Goal: Information Seeking & Learning: Learn about a topic

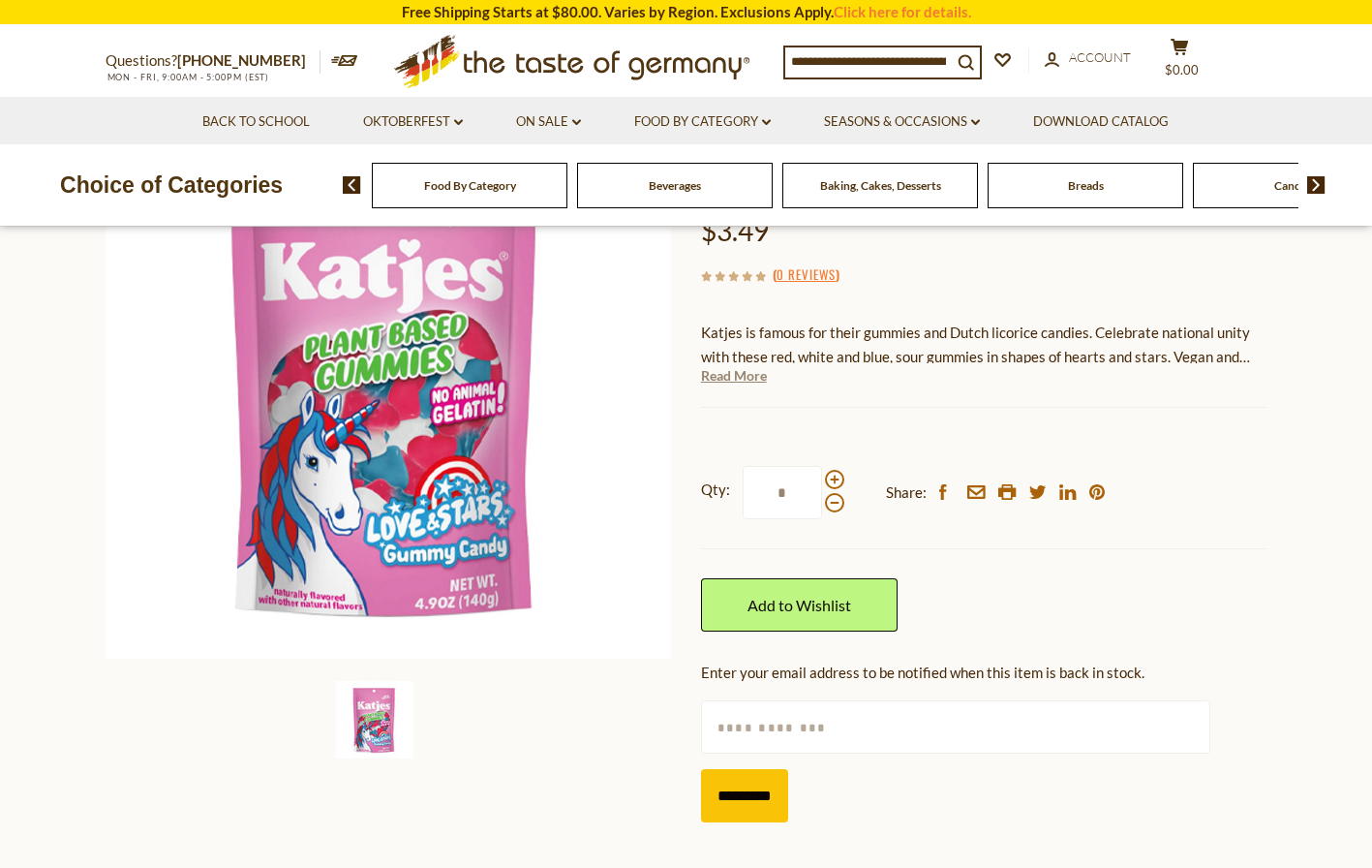
click at [757, 375] on link "Read More" at bounding box center [734, 375] width 66 height 19
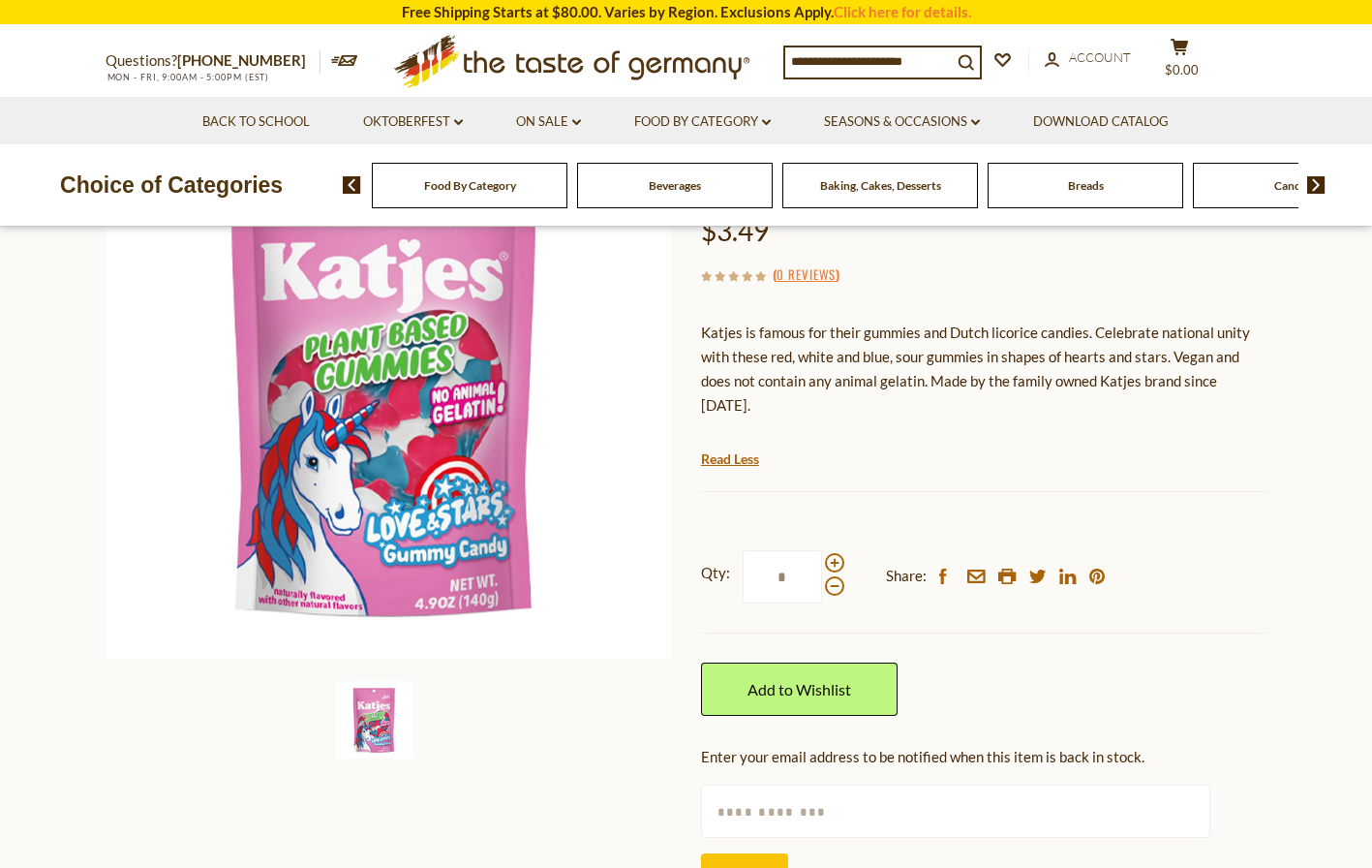
click at [877, 346] on p "Katjes is famous for their gummies and Dutch licorice candies. Celebrate nation…" at bounding box center [984, 369] width 567 height 97
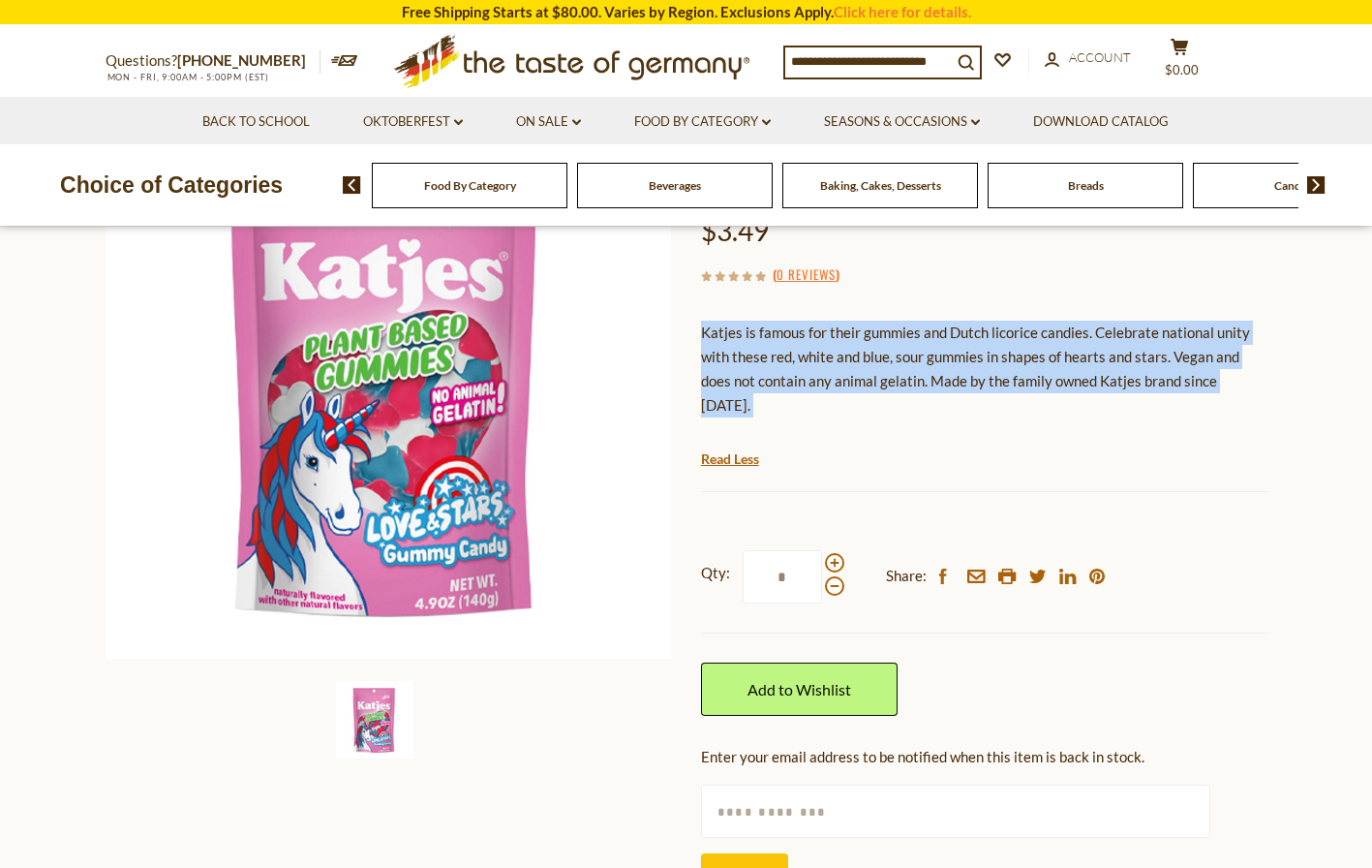
click at [877, 346] on p "Katjes is famous for their gummies and Dutch licorice candies. Celebrate nation…" at bounding box center [984, 369] width 567 height 97
copy div "Katjes is famous for their gummies and Dutch licorice candies. Celebrate nation…"
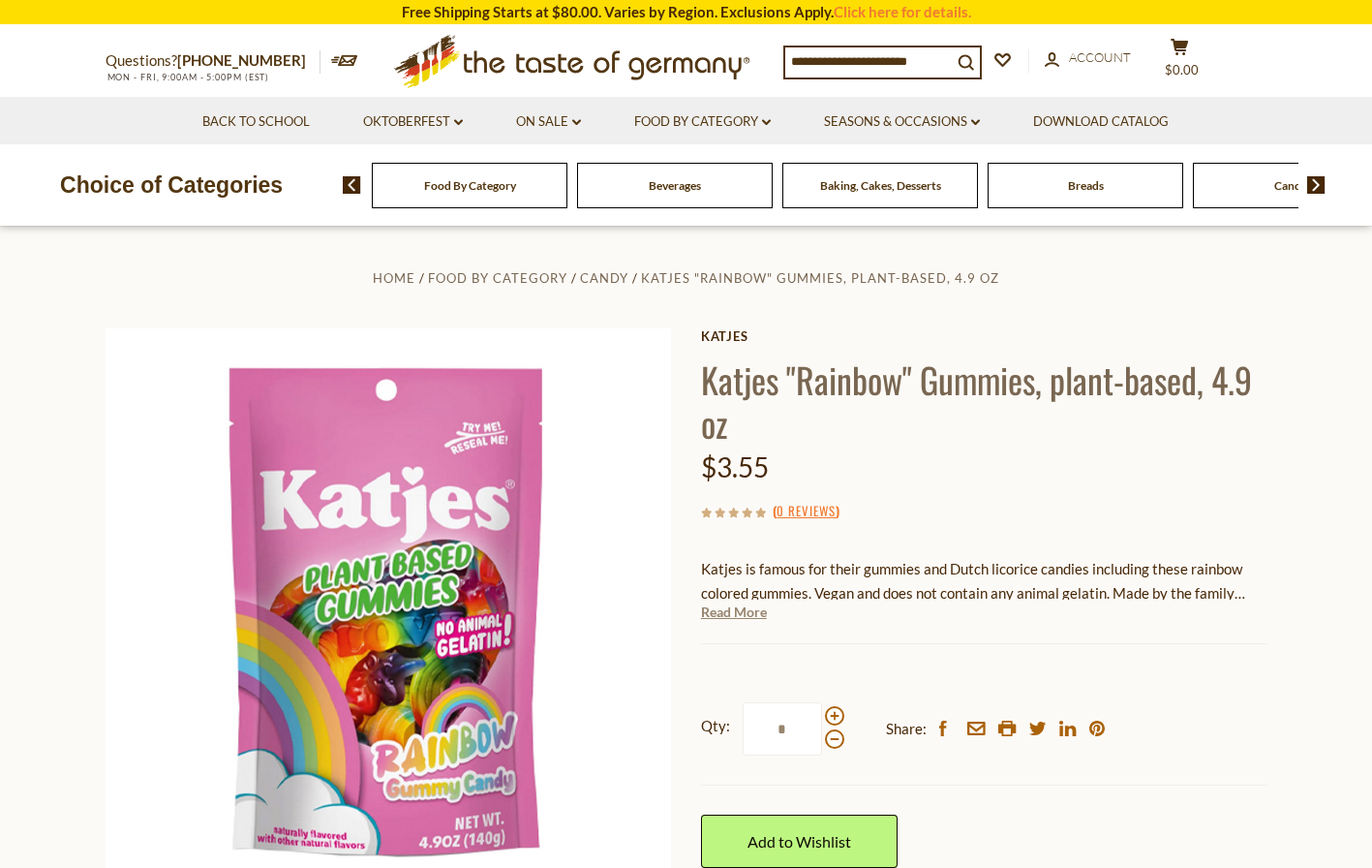
click at [738, 610] on link "Read More" at bounding box center [734, 611] width 66 height 19
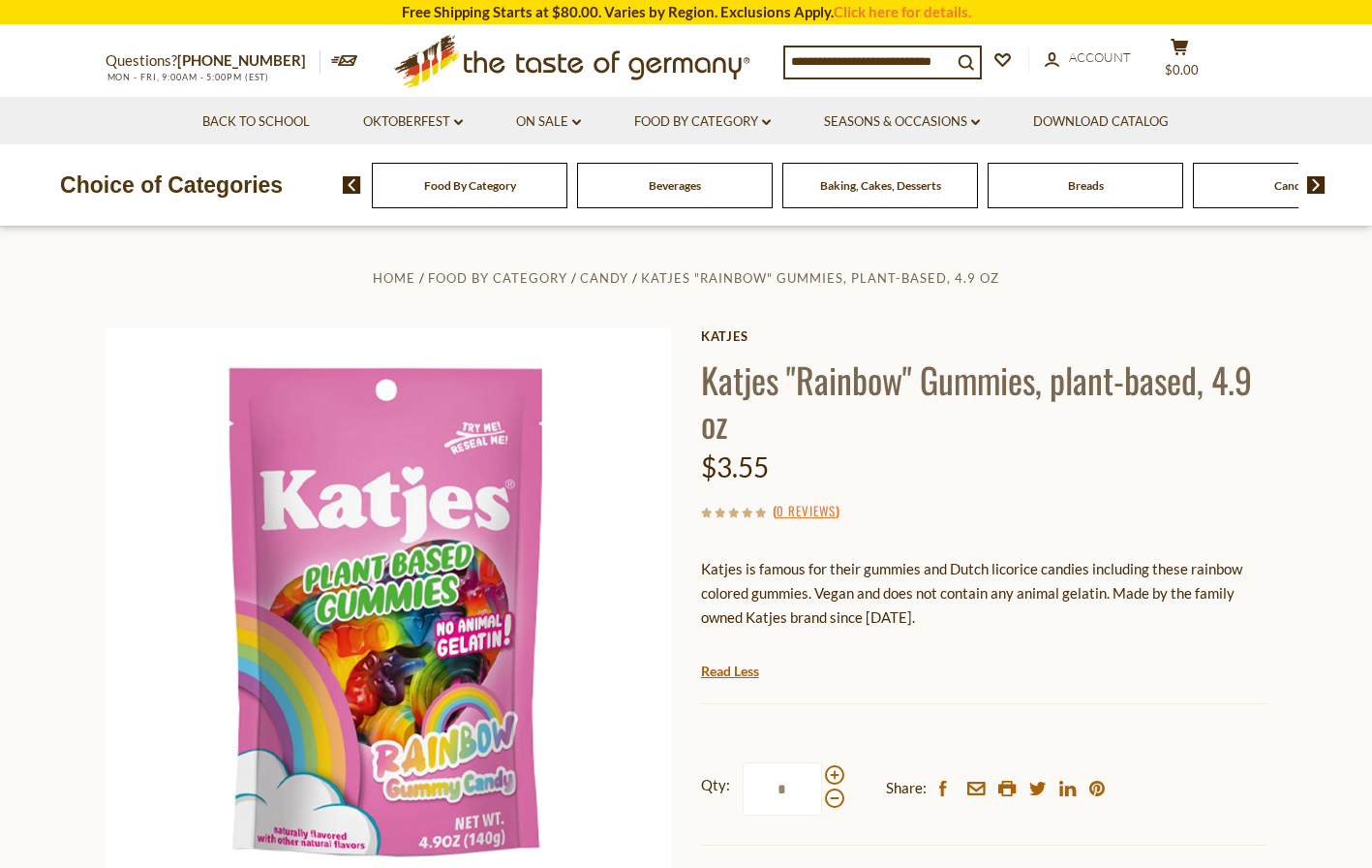
click at [787, 600] on p "Katjes is famous for their gummies and Dutch licorice candies including these r…" at bounding box center [984, 593] width 567 height 73
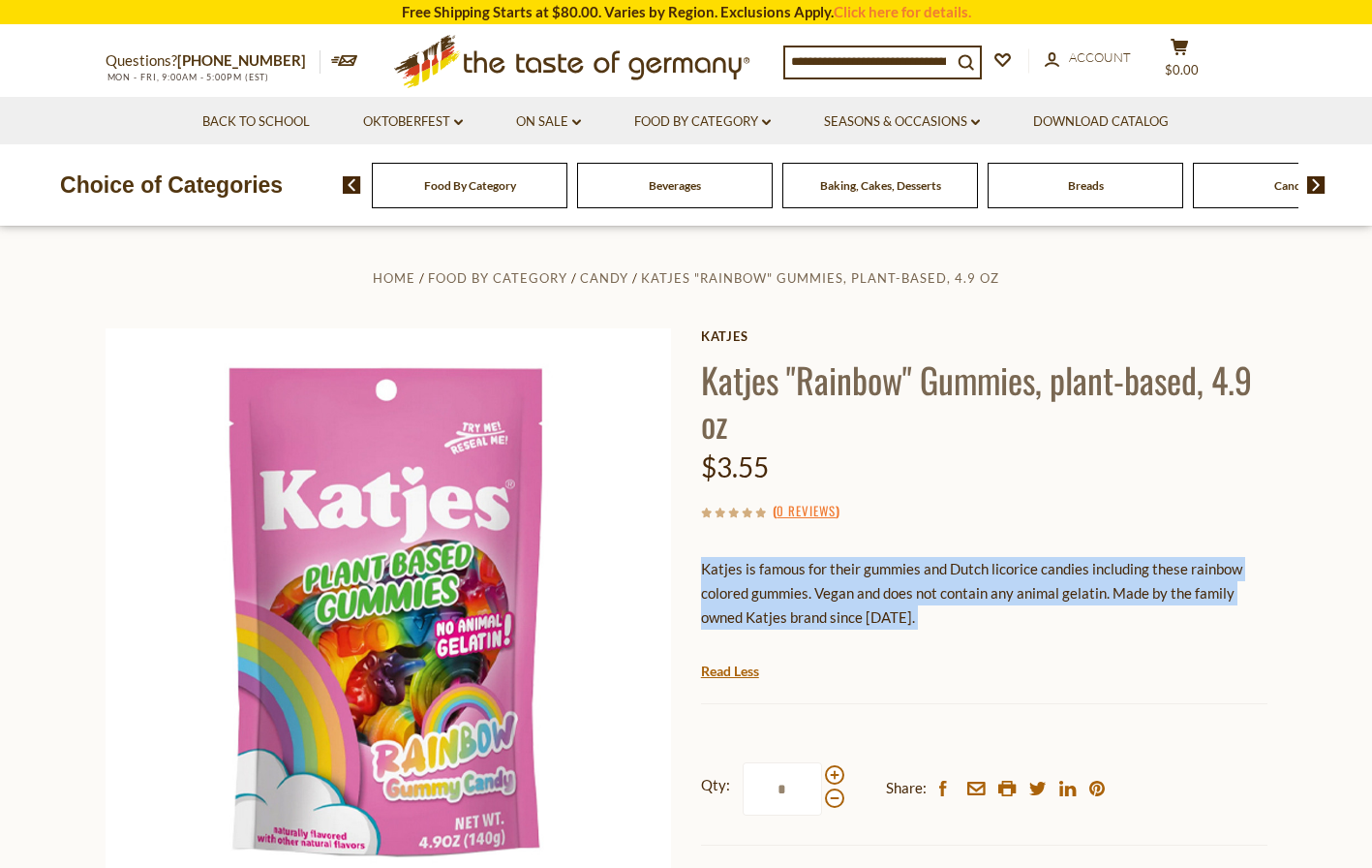
click at [787, 600] on p "Katjes is famous for their gummies and Dutch licorice candies including these r…" at bounding box center [984, 593] width 567 height 73
copy div "Katjes is famous for their gummies and Dutch licorice candies including these r…"
